Goal: Task Accomplishment & Management: Use online tool/utility

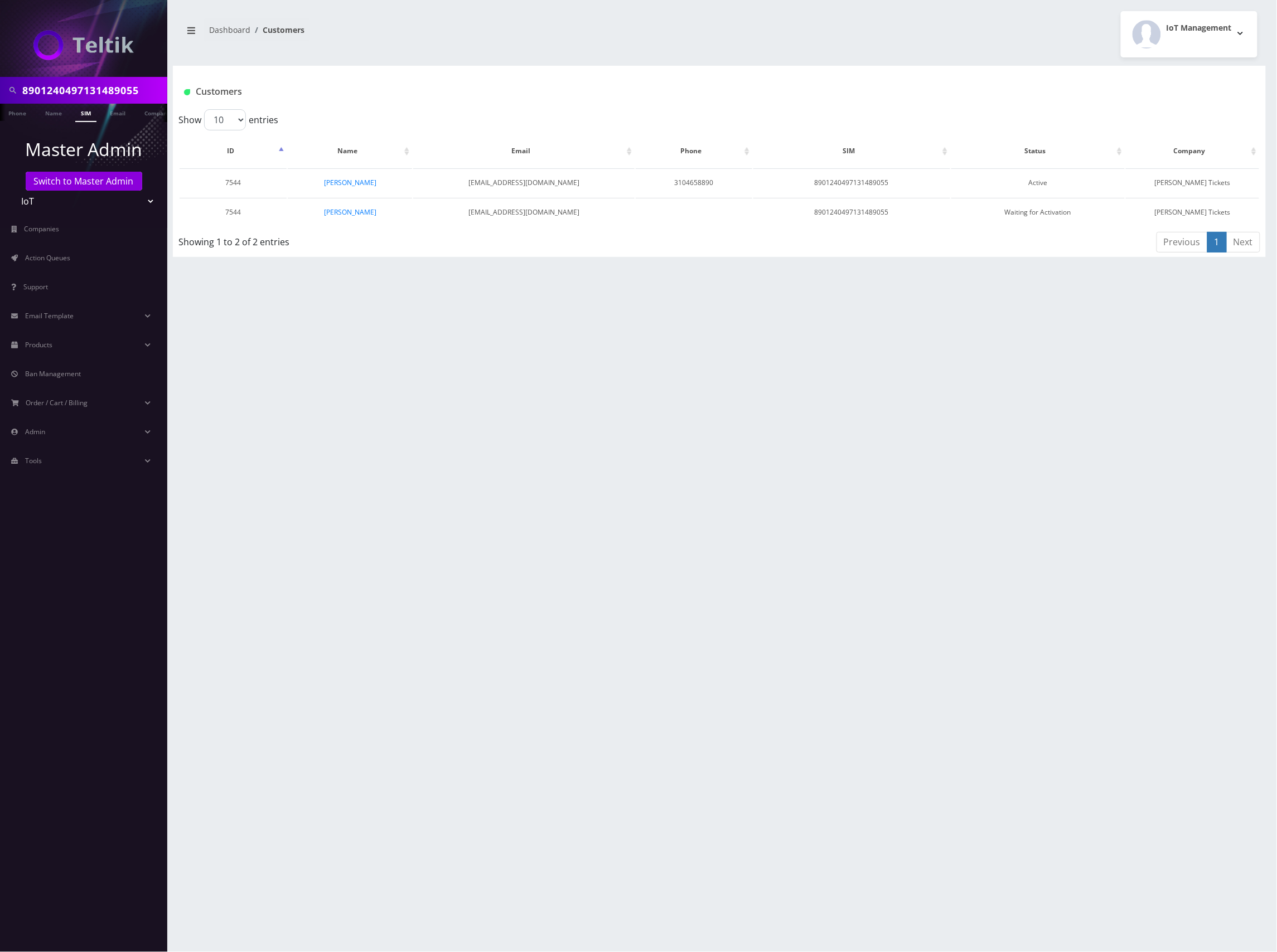
click at [69, 87] on input "8901240497131489055" at bounding box center [93, 90] width 142 height 22
click at [81, 193] on select "Teltik Production My Link Mobile VennMobile Unlimited Advanced LTE Rexing Inc D…" at bounding box center [84, 201] width 142 height 22
click at [78, 201] on select "Teltik Production My Link Mobile VennMobile Unlimited Advanced LTE Rexing Inc D…" at bounding box center [84, 201] width 142 height 22
click at [78, 202] on select "Teltik Production My Link Mobile VennMobile Unlimited Advanced LTE Rexing Inc D…" at bounding box center [84, 201] width 142 height 22
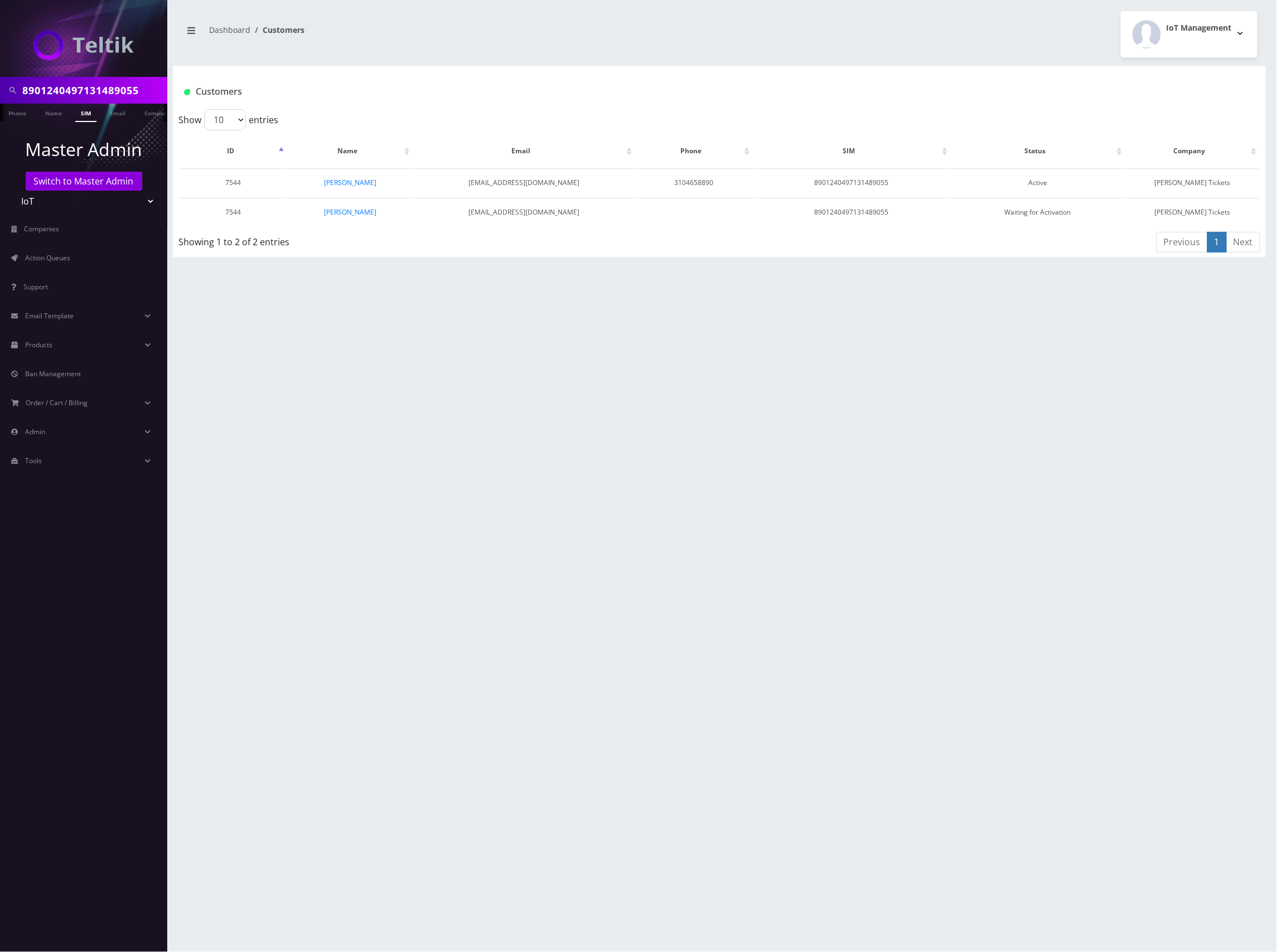
click at [106, 94] on input "8901240497131489055" at bounding box center [93, 90] width 142 height 22
paste input "6592986508"
type input "6592986508"
click at [30, 113] on link "Phone" at bounding box center [17, 113] width 29 height 18
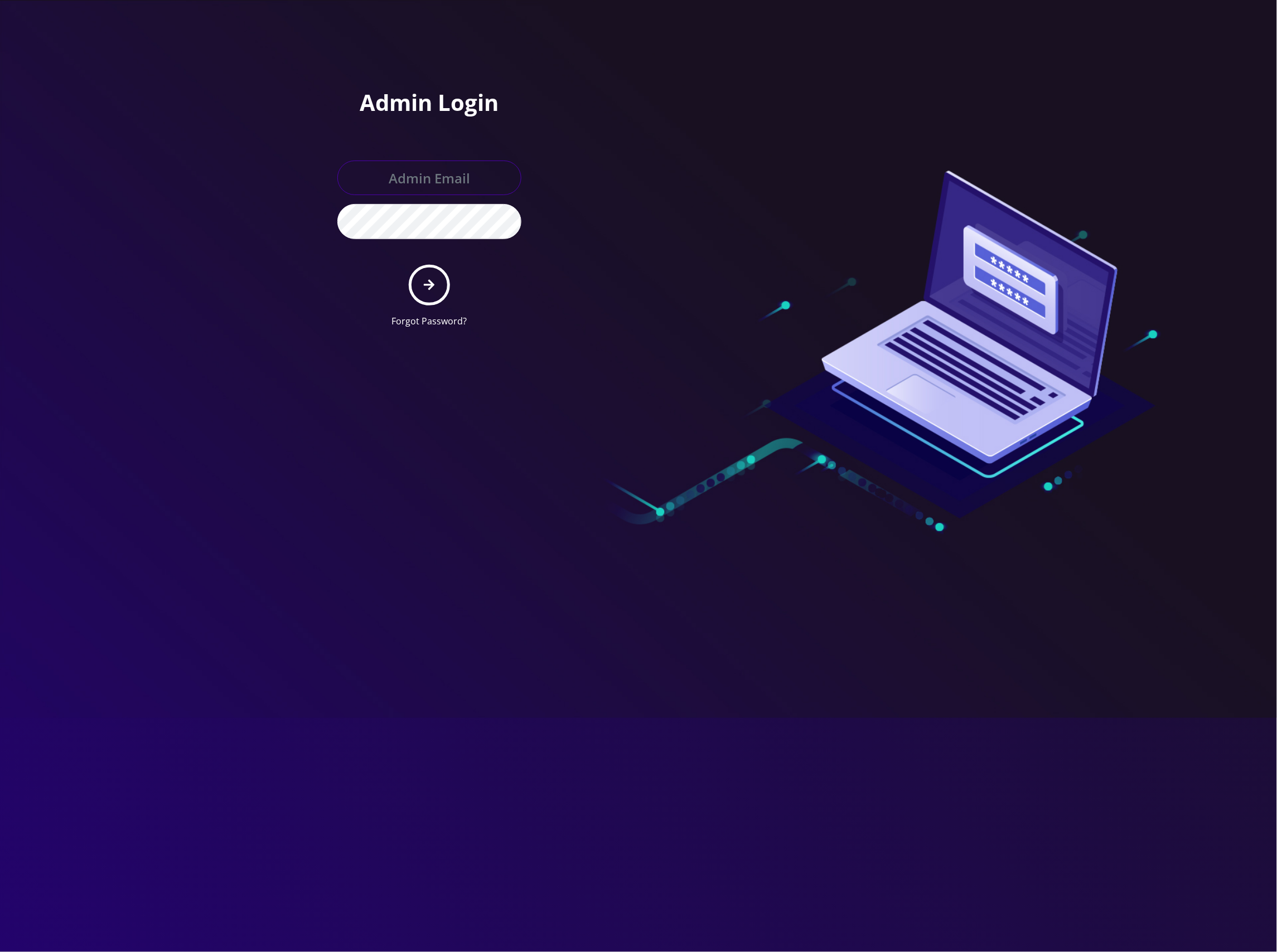
type input "master@britewireless.com"
click at [427, 281] on icon "submit" at bounding box center [429, 285] width 10 height 12
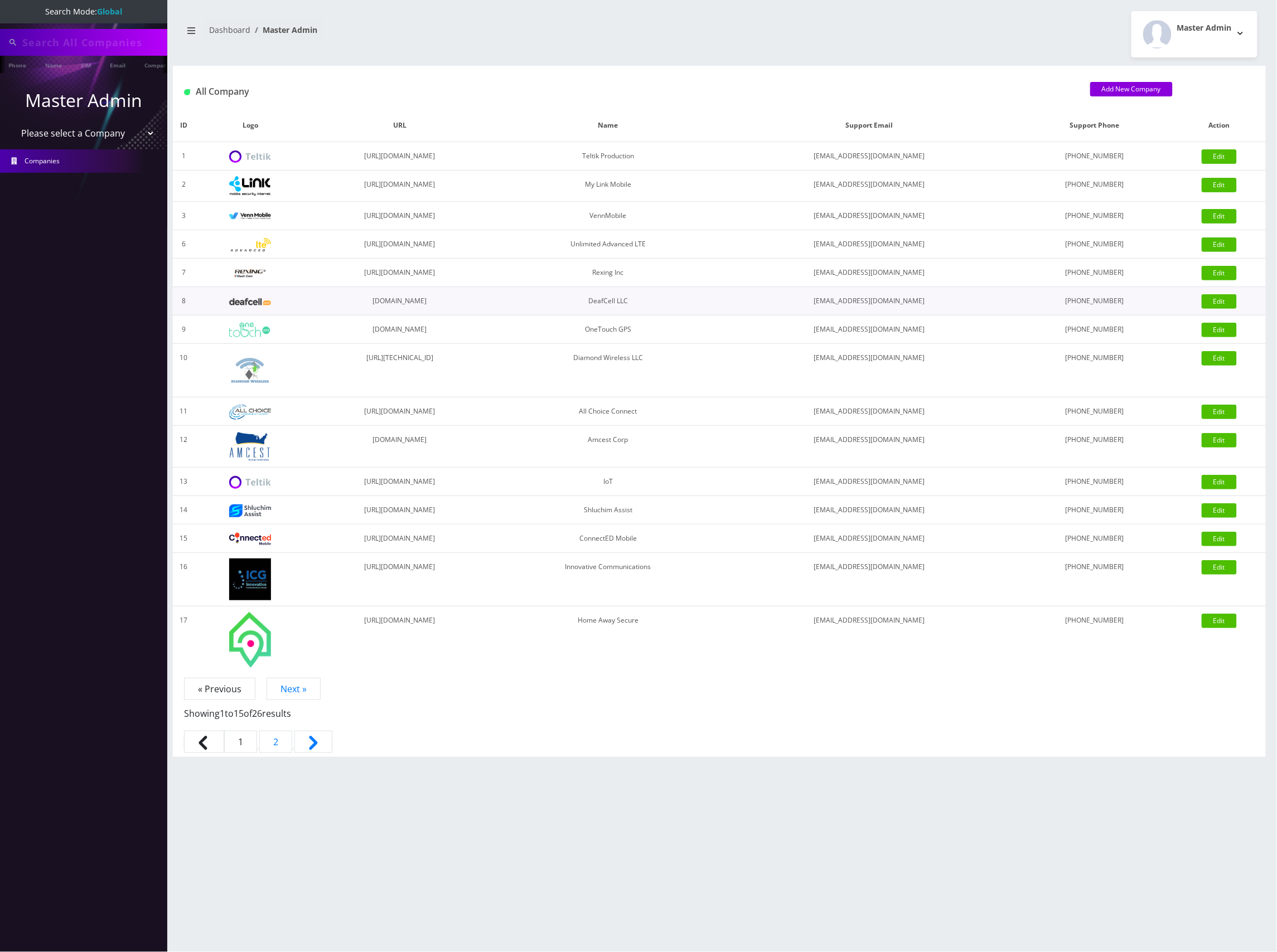
type input "6592986508"
click at [32, 68] on li "Phone" at bounding box center [17, 65] width 35 height 18
click at [29, 72] on link "Phone" at bounding box center [17, 65] width 29 height 18
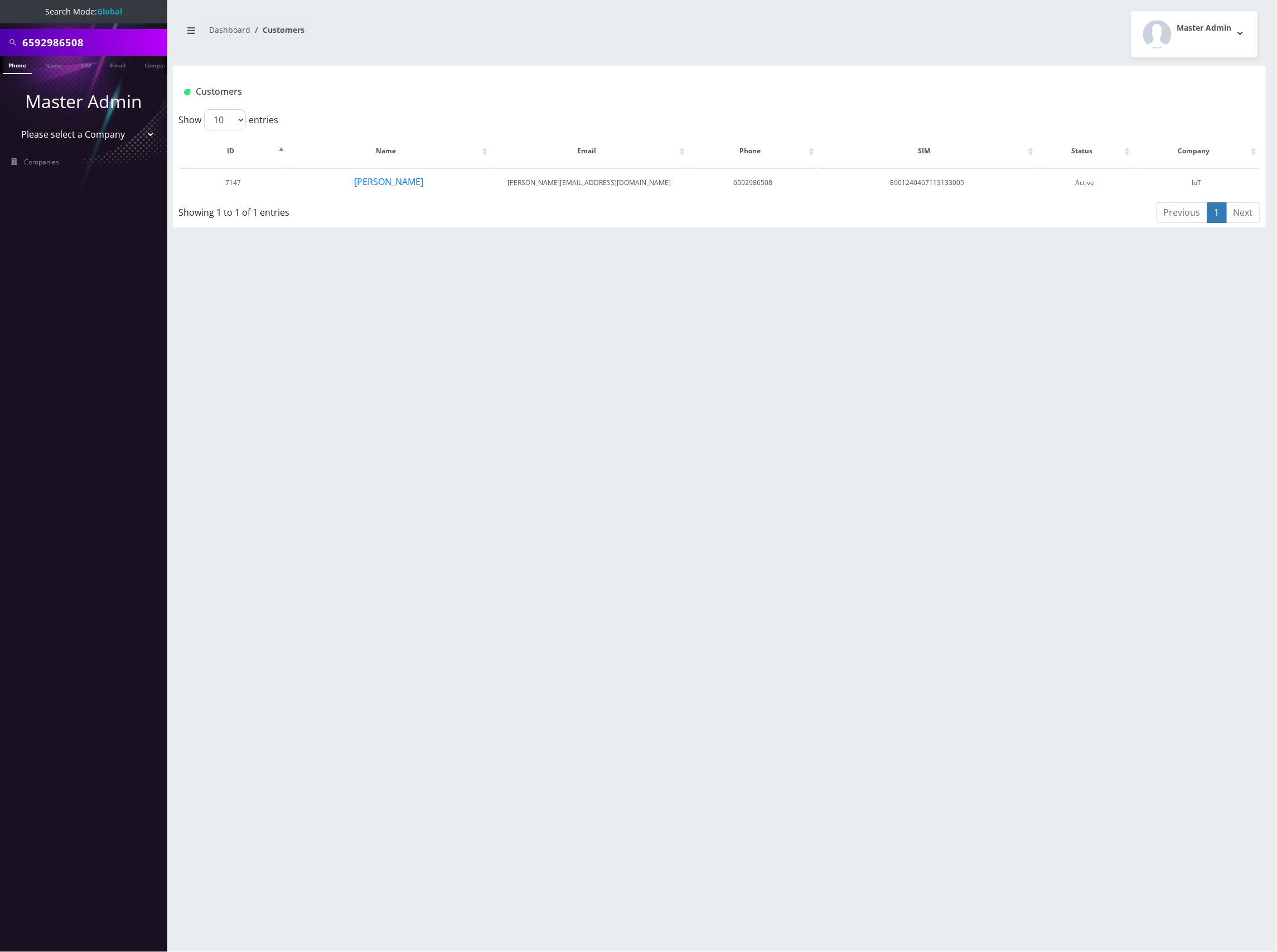
click at [1018, 98] on div "Customers" at bounding box center [628, 92] width 906 height 18
click at [792, 96] on h1 "Customers" at bounding box center [628, 92] width 890 height 10
click at [710, 90] on h1 "Customers" at bounding box center [628, 92] width 890 height 10
click at [776, 42] on div "Master Admin Logout" at bounding box center [993, 34] width 546 height 46
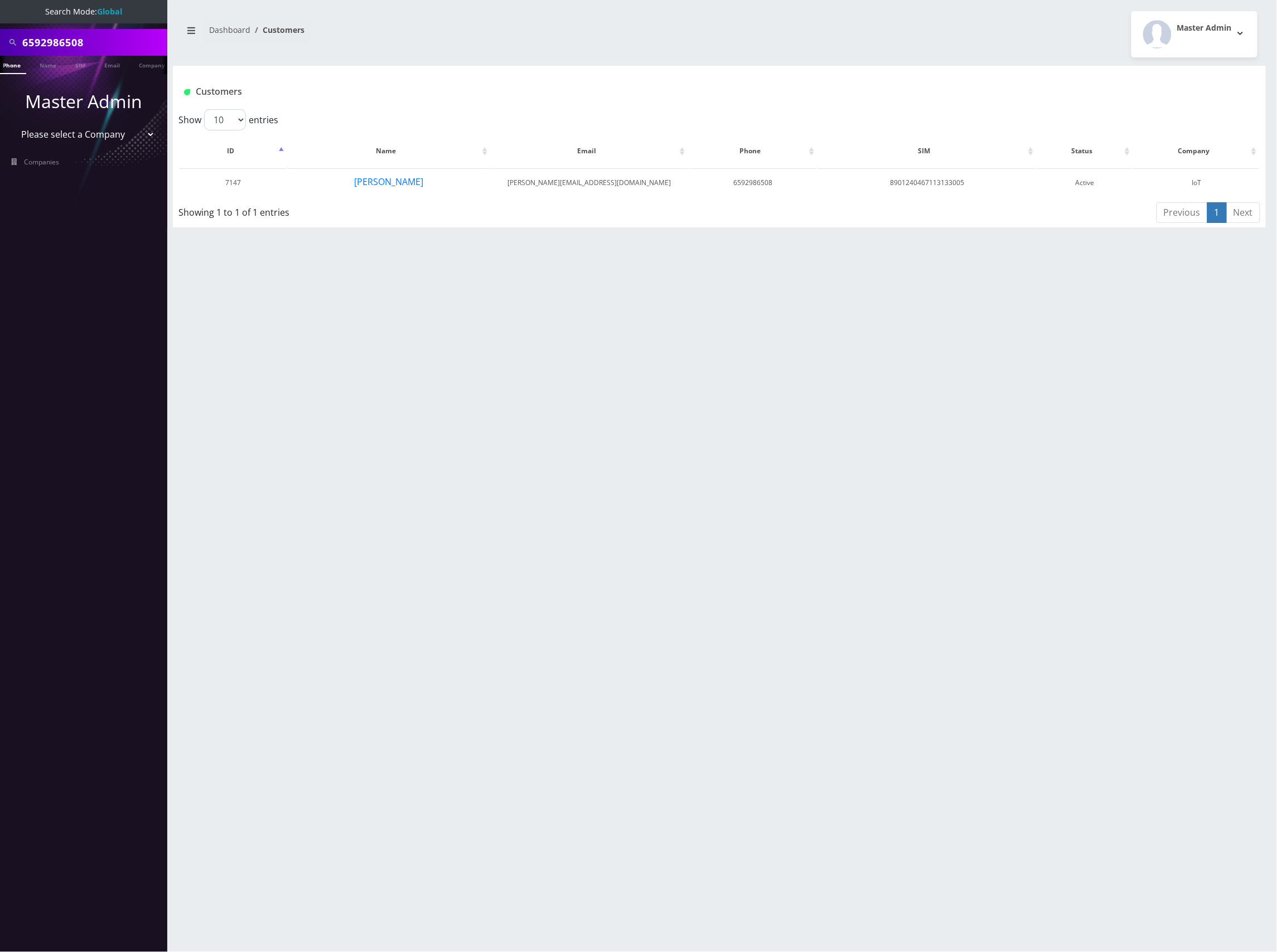
click at [96, 130] on select "Please select a Company Teltik Production My Link Mobile VennMobile Unlimited A…" at bounding box center [84, 134] width 142 height 22
select select "13"
click at [13, 124] on select "Please select a Company Teltik Production My Link Mobile VennMobile Unlimited A…" at bounding box center [84, 134] width 142 height 22
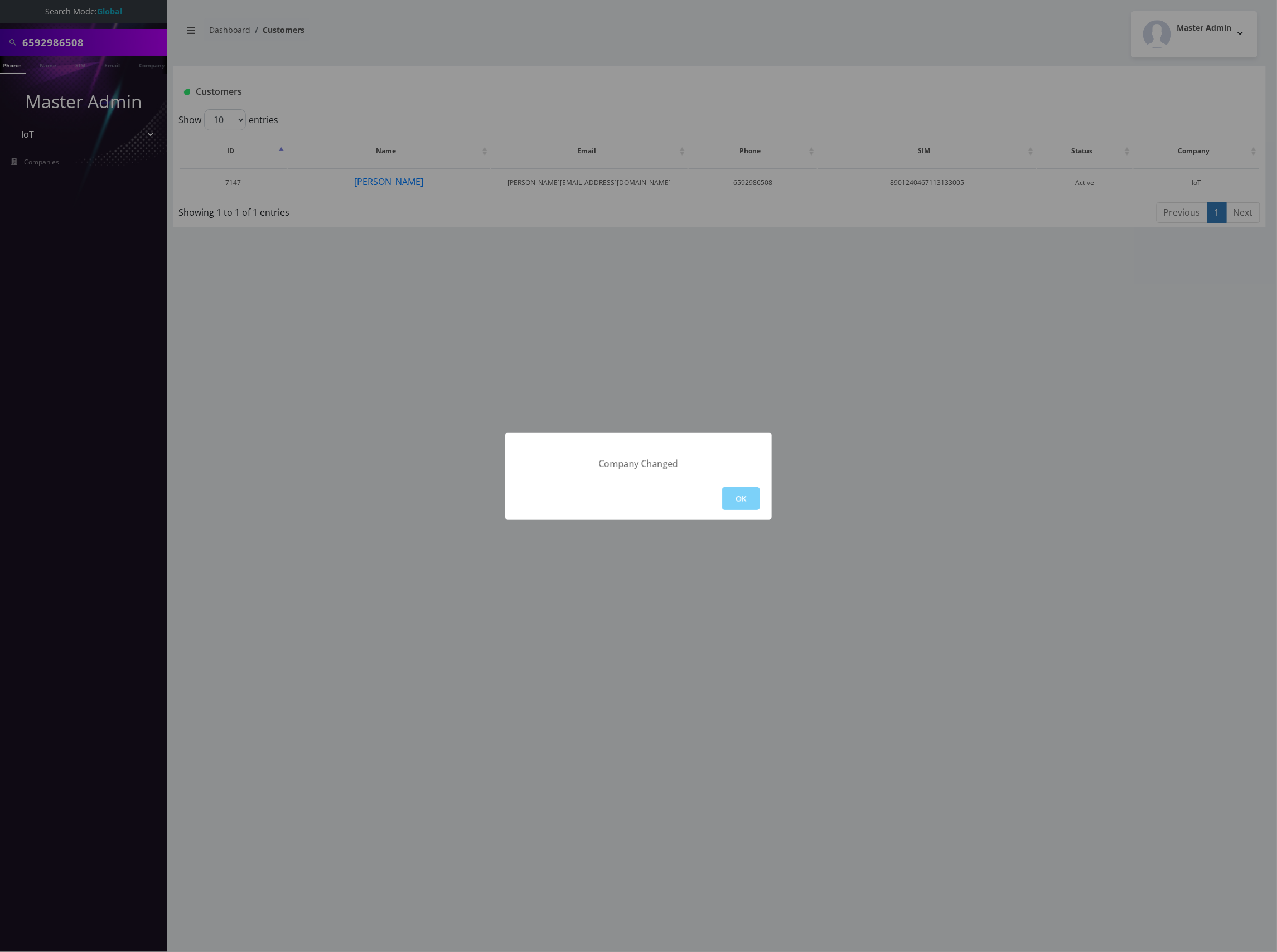
click at [726, 486] on div "OK" at bounding box center [638, 498] width 267 height 43
click at [739, 496] on button "OK" at bounding box center [741, 498] width 38 height 23
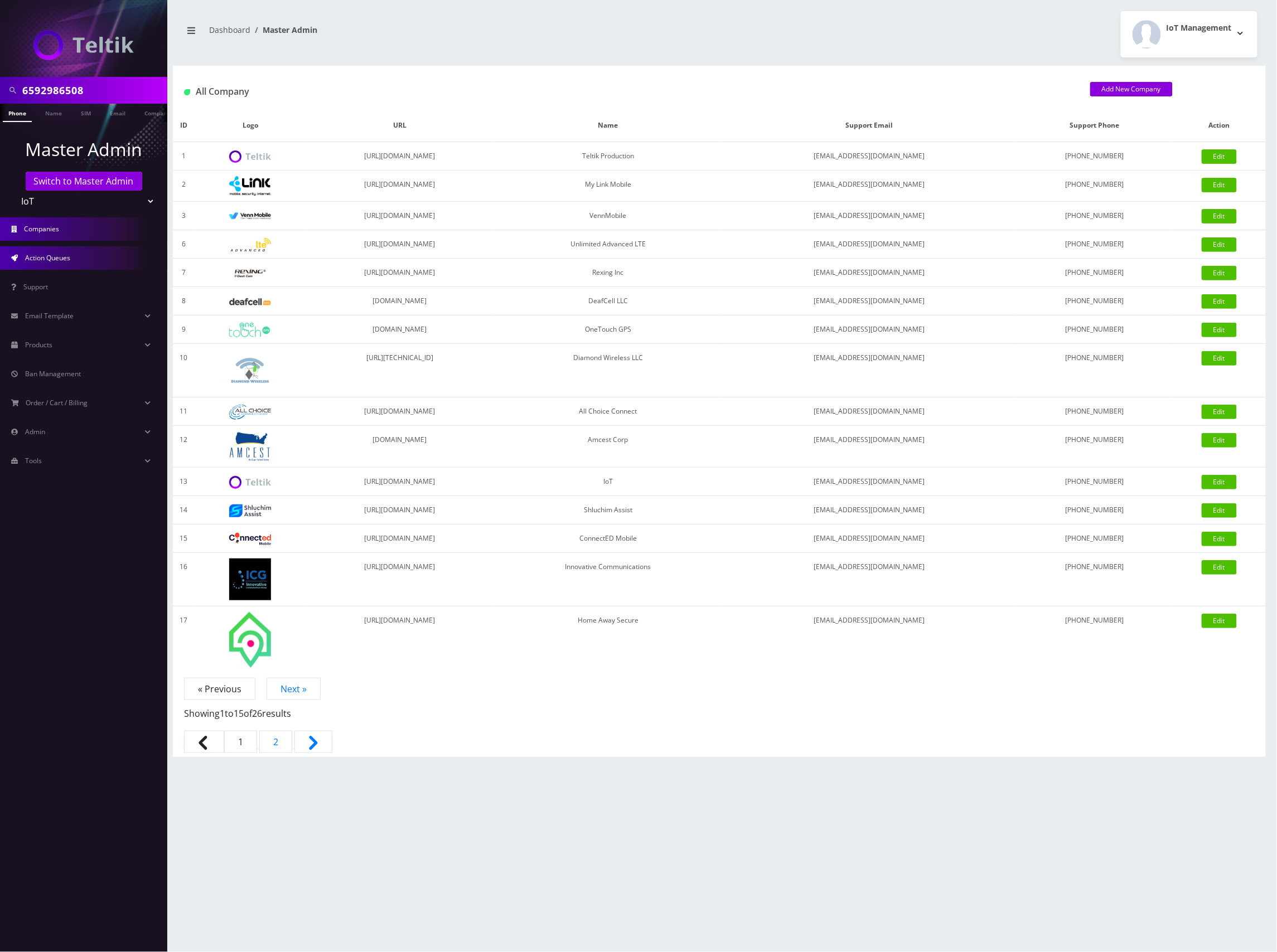
click at [70, 257] on span "Action Queues" at bounding box center [47, 257] width 45 height 10
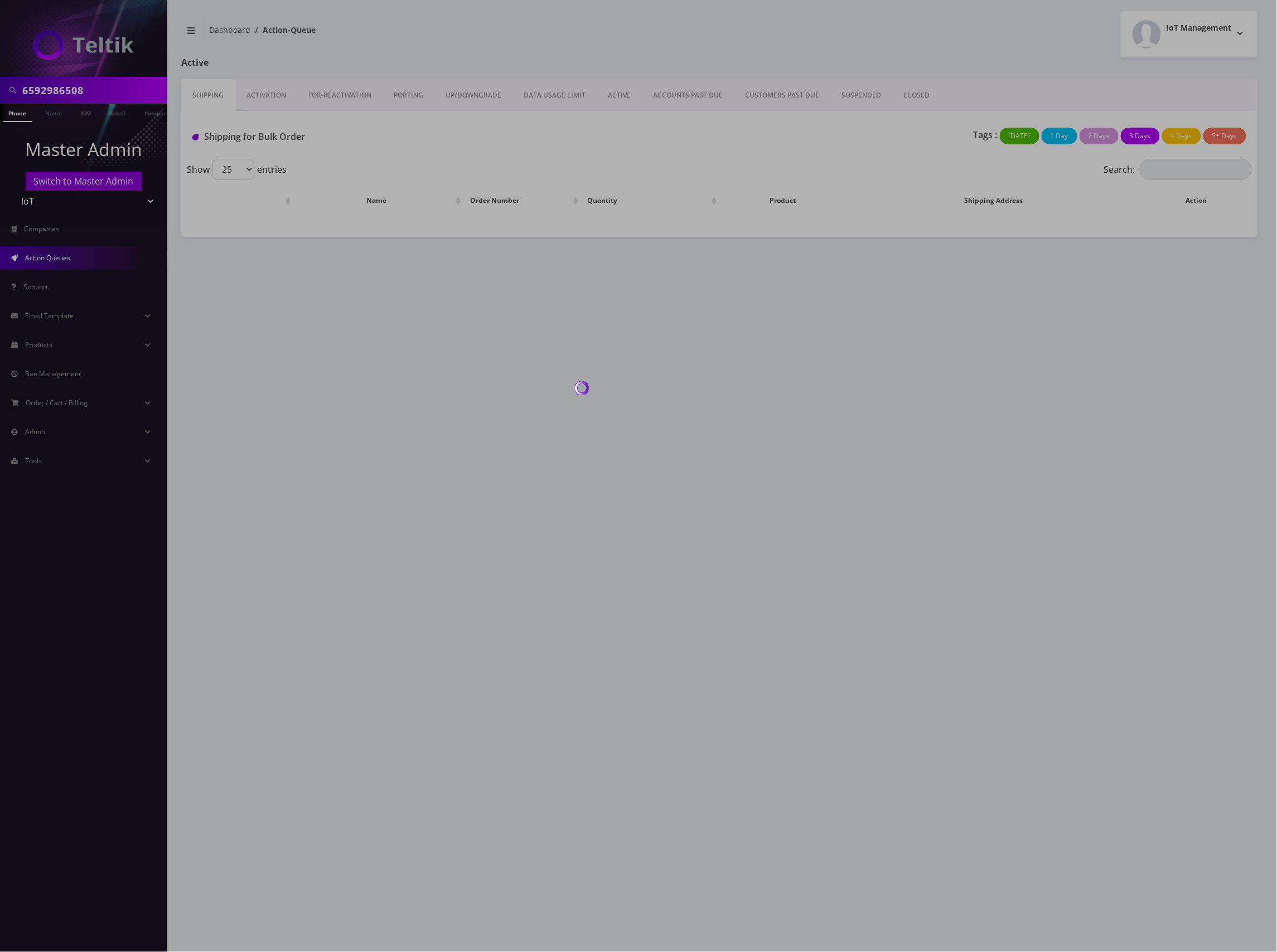
click at [293, 94] on div at bounding box center [638, 476] width 1277 height 952
click at [269, 97] on div at bounding box center [638, 476] width 1277 height 952
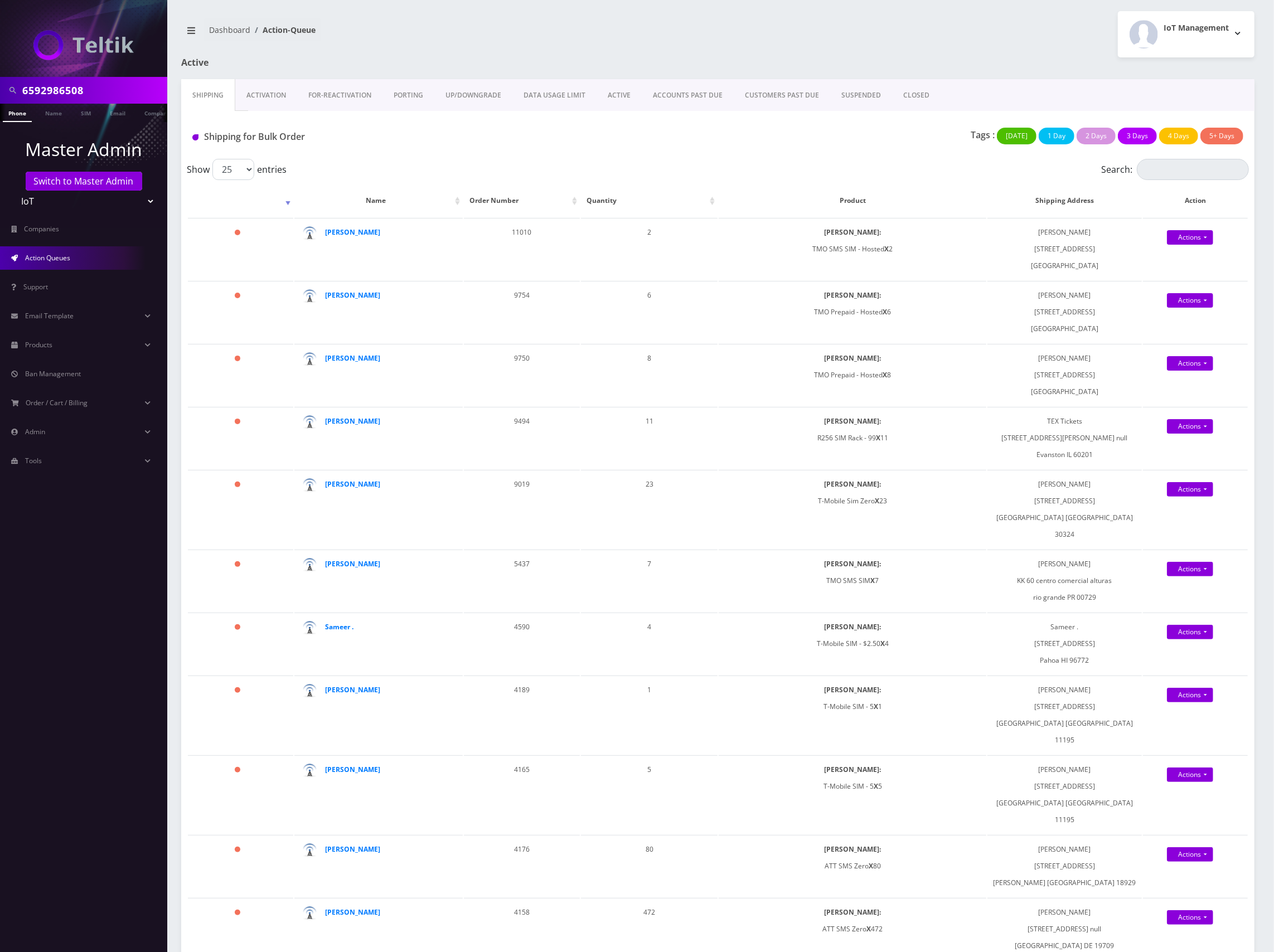
click at [272, 96] on link "Activation" at bounding box center [266, 95] width 62 height 33
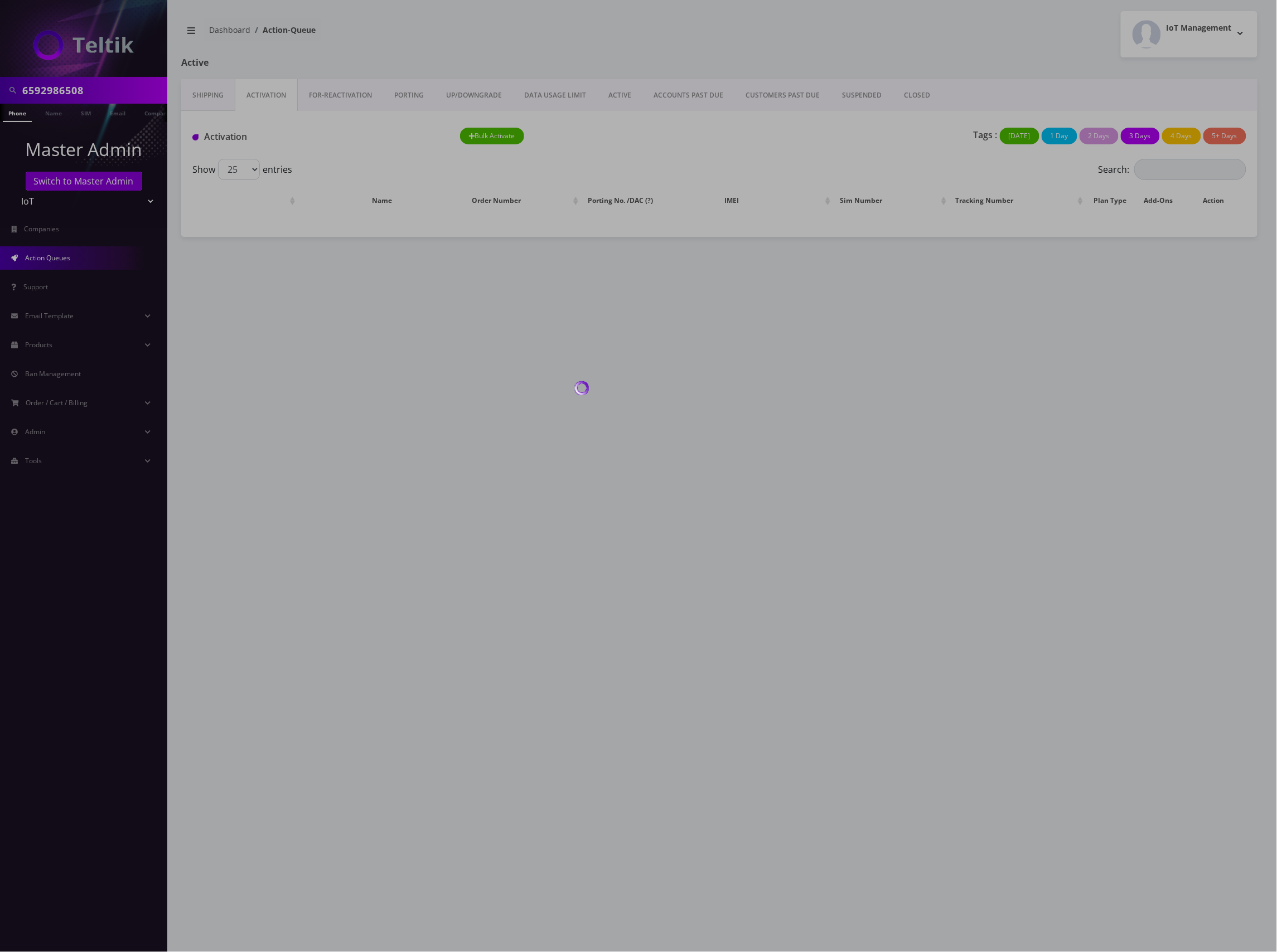
click at [272, 96] on div at bounding box center [638, 476] width 1277 height 952
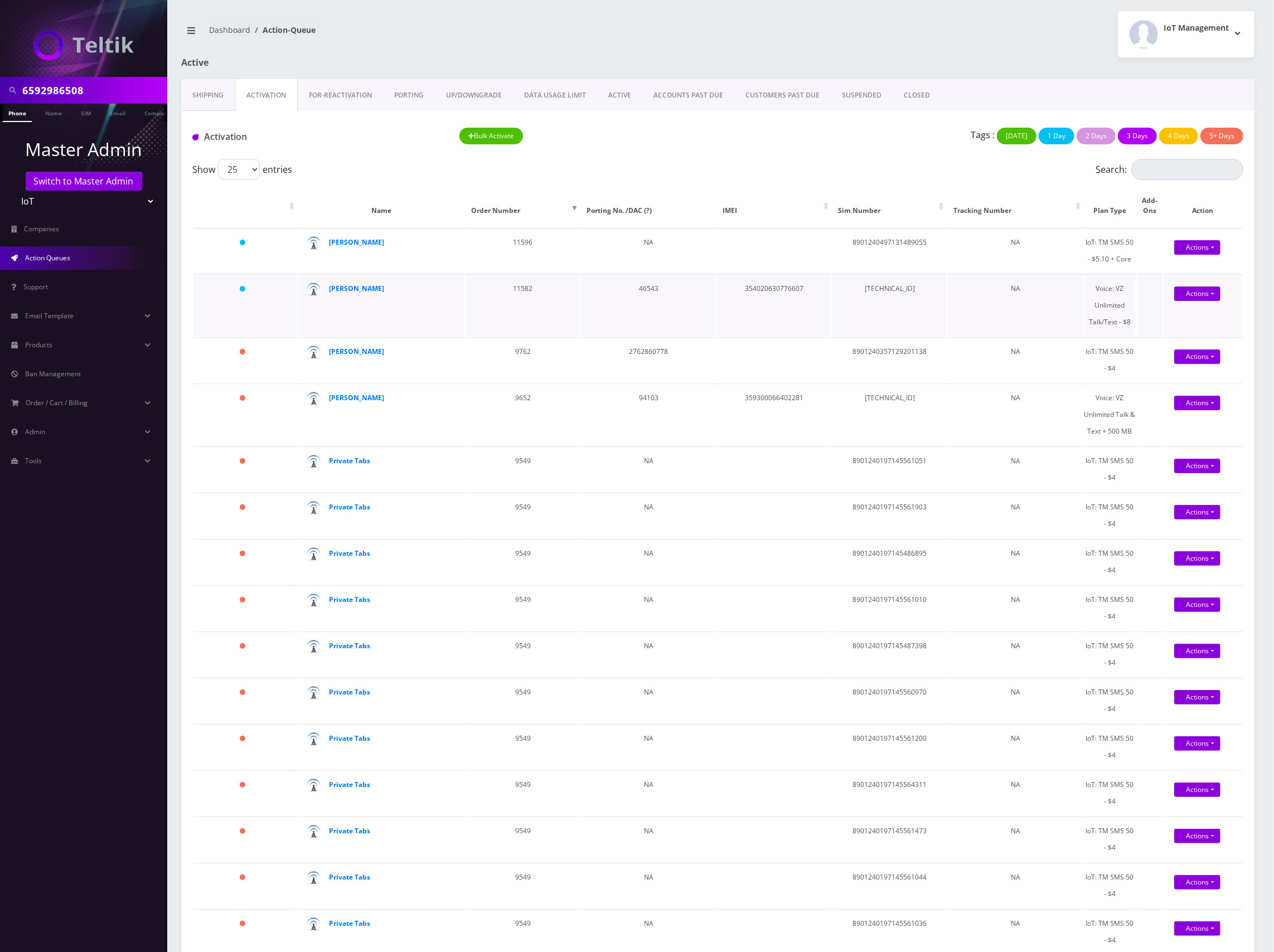
click at [902, 287] on td "[TECHNICAL_ID]" at bounding box center [889, 305] width 114 height 62
copy td "[TECHNICAL_ID]"
